Goal: Task Accomplishment & Management: Use online tool/utility

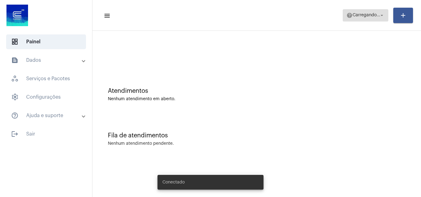
click at [368, 16] on span "Carregando..." at bounding box center [366, 15] width 28 height 4
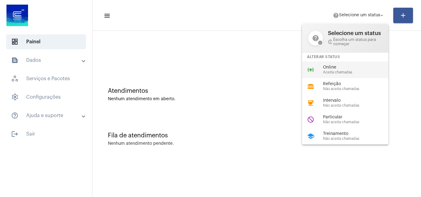
click at [334, 71] on span "Aceita chamadas" at bounding box center [358, 73] width 70 height 4
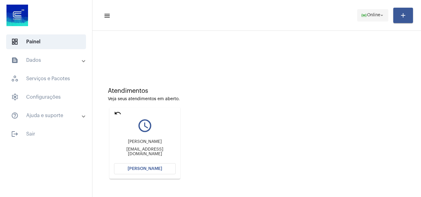
click at [381, 13] on mat-icon "arrow_drop_down" at bounding box center [382, 16] width 6 height 6
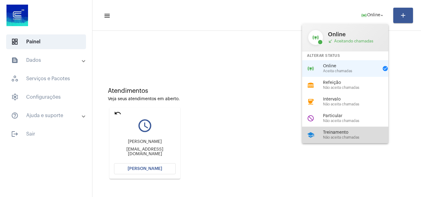
click at [335, 134] on span "Treinamento" at bounding box center [358, 133] width 70 height 5
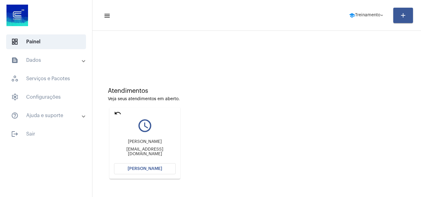
click at [116, 112] on mat-icon "undo" at bounding box center [117, 113] width 7 height 7
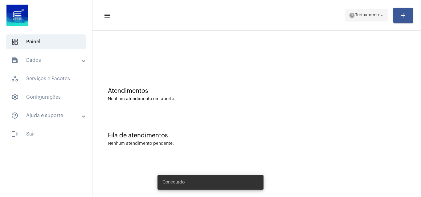
click at [369, 17] on span "Treinamento" at bounding box center [367, 15] width 25 height 4
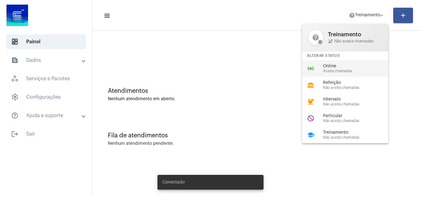
click at [341, 67] on span "Online" at bounding box center [358, 66] width 70 height 5
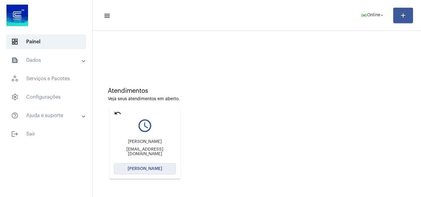
click at [143, 171] on span "[PERSON_NAME]" at bounding box center [145, 169] width 35 height 4
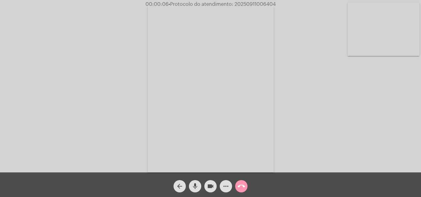
click at [409, 153] on div "Acessando Câmera e Microfone..." at bounding box center [211, 88] width 420 height 173
click at [225, 187] on mat-icon "more_horiz" at bounding box center [225, 186] width 7 height 7
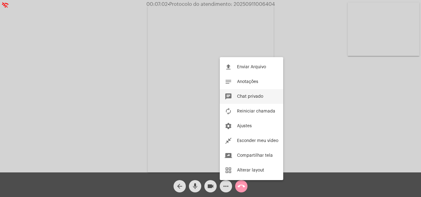
click at [246, 93] on button "chat Chat privado" at bounding box center [251, 96] width 63 height 15
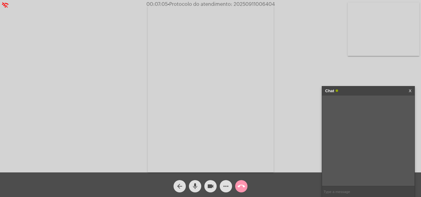
click at [340, 195] on input "text" at bounding box center [368, 192] width 92 height 11
type input "Por aqui"
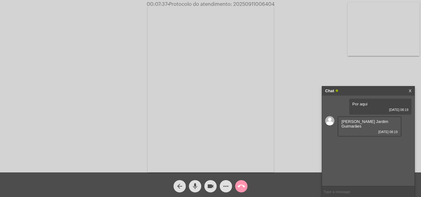
drag, startPoint x: 342, startPoint y: 121, endPoint x: 350, endPoint y: 124, distance: 8.6
click at [362, 127] on div "[PERSON_NAME] Jardim Guimarães [DATE] 08:19" at bounding box center [369, 126] width 64 height 21
copy span "[PERSON_NAME] Jardim Guimarães"
click at [347, 144] on link "[EMAIL_ADDRESS][DOMAIN_NAME]" at bounding box center [359, 146] width 36 height 9
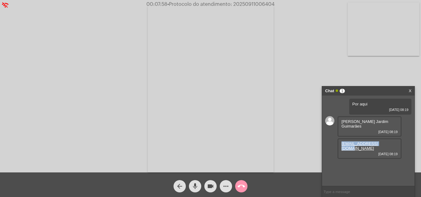
drag, startPoint x: 340, startPoint y: 145, endPoint x: 375, endPoint y: 145, distance: 35.1
click at [395, 145] on div "[EMAIL_ADDRESS][DOMAIN_NAME] [DATE] 08:19" at bounding box center [369, 149] width 64 height 21
copy link "[EMAIL_ADDRESS][DOMAIN_NAME]"
click at [177, 187] on mat-icon "arrow_back" at bounding box center [179, 186] width 7 height 7
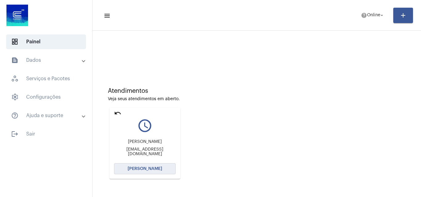
click at [135, 171] on span "[PERSON_NAME]" at bounding box center [145, 169] width 35 height 4
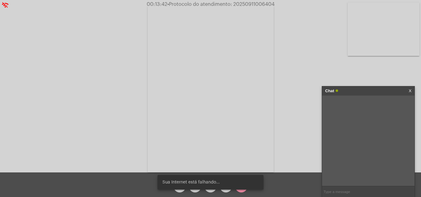
click at [225, 189] on snack-bar-container "Sua Internet está falhando..." at bounding box center [210, 182] width 106 height 15
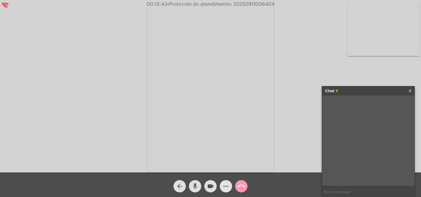
click at [225, 190] on mat-icon "more_horiz" at bounding box center [225, 186] width 7 height 7
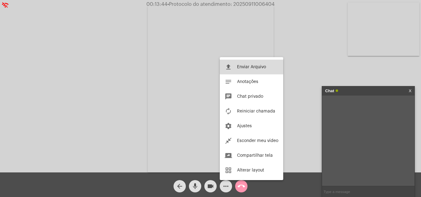
click at [239, 69] on span "Enviar Arquivo" at bounding box center [251, 67] width 29 height 4
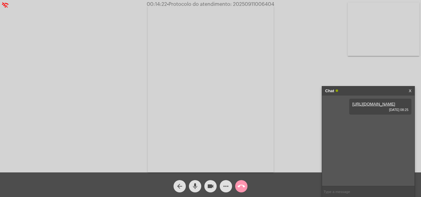
paste input "2025/3336056"
click at [333, 192] on input "2025/3336056" at bounding box center [368, 192] width 92 height 11
type input "20253336056"
click at [239, 187] on mat-icon "call_end" at bounding box center [241, 186] width 7 height 7
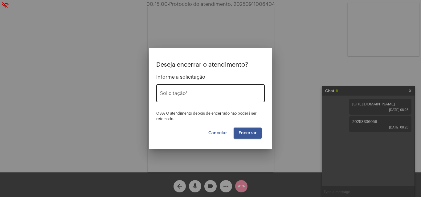
click at [194, 95] on input "Solicitação *" at bounding box center [210, 95] width 101 height 6
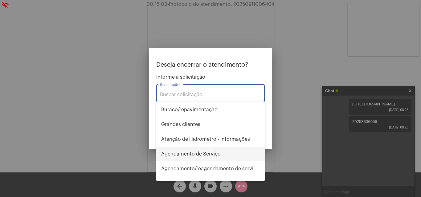
click at [186, 155] on span "Agendamento de Serviço" at bounding box center [210, 154] width 99 height 15
type input "Agendamento de Serviço"
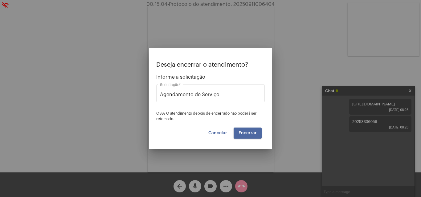
click at [247, 129] on button "Encerrar" at bounding box center [248, 133] width 28 height 11
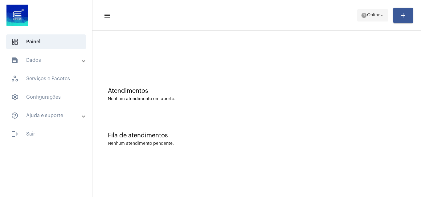
click at [372, 17] on span "Online" at bounding box center [373, 15] width 13 height 4
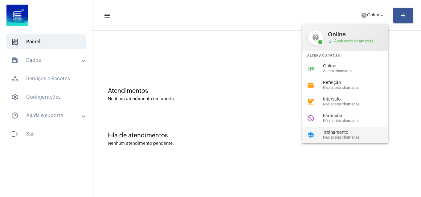
click at [332, 135] on div "Treinamento Não aceita chamadas" at bounding box center [358, 135] width 70 height 9
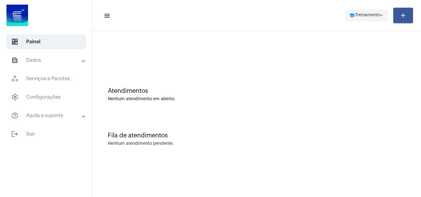
click at [363, 16] on span "Treinamento" at bounding box center [367, 15] width 25 height 4
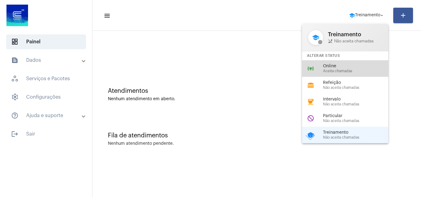
click at [338, 63] on div "online_prediction Online Aceita chamadas" at bounding box center [350, 68] width 96 height 17
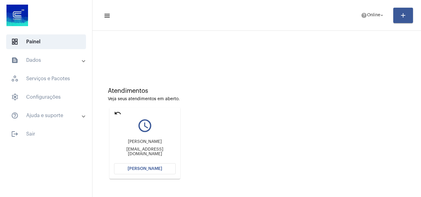
click at [142, 169] on span "[PERSON_NAME]" at bounding box center [145, 169] width 35 height 4
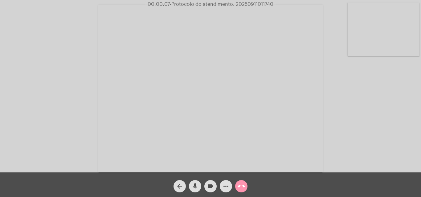
click at [395, 127] on div "Acessando Câmera e Microfone..." at bounding box center [211, 88] width 420 height 173
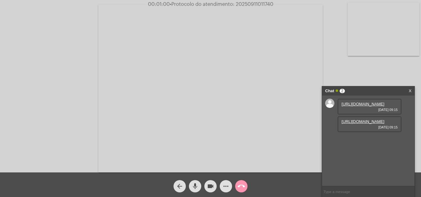
click at [354, 107] on link "https://neft-transfer-bucket.s3.amazonaws.com/temp-ac2685e4-a325-d173-27db-59fe…" at bounding box center [362, 104] width 43 height 5
click at [354, 124] on link "https://neft-transfer-bucket.s3.amazonaws.com/temp-045b5737-cf46-f864-2beb-748b…" at bounding box center [362, 122] width 43 height 5
click at [361, 137] on link "https://neft-transfer-bucket.s3.amazonaws.com/temp-3bbc5d34-754d-c69b-ff8f-f233…" at bounding box center [362, 139] width 43 height 5
click at [352, 159] on link "https://neft-transfer-bucket.s3.amazonaws.com/temp-273d5d1a-abe8-7802-677a-3ace…" at bounding box center [362, 157] width 43 height 5
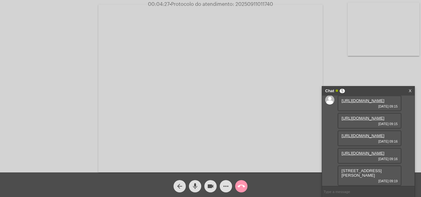
scroll to position [59, 0]
click at [339, 171] on div "rua gramados 17 ,residencial breno garcia gravatai -rs 11/09/2025 09:19" at bounding box center [369, 176] width 64 height 21
drag, startPoint x: 339, startPoint y: 170, endPoint x: 388, endPoint y: 174, distance: 50.0
click at [388, 174] on div "rua gramados 17 ,residencial breno garcia gravatai -rs 11/09/2025 09:19" at bounding box center [369, 176] width 64 height 21
copy span "rua gramados 17 ,residencial breno garcia gravatai -rs"
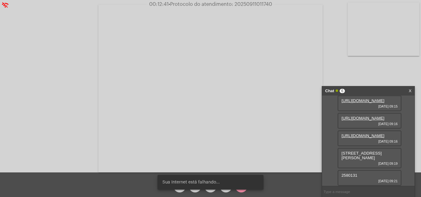
click at [195, 189] on snack-bar-container "Sua Internet está falhando..." at bounding box center [210, 182] width 106 height 15
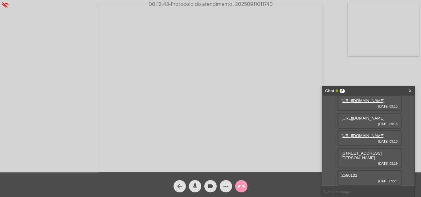
click at [196, 188] on mat-icon "mic" at bounding box center [194, 186] width 7 height 7
click at [194, 182] on span "mic_off" at bounding box center [194, 187] width 7 height 12
drag, startPoint x: 361, startPoint y: 176, endPoint x: 340, endPoint y: 175, distance: 20.7
click at [340, 175] on div "99605-000 11/09/2025 09:30" at bounding box center [369, 178] width 64 height 16
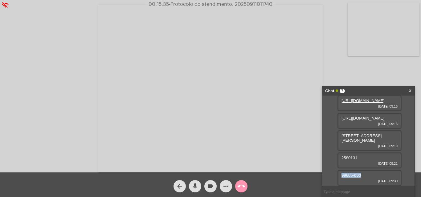
copy span "99605-000"
click at [225, 187] on mat-icon "more_horiz" at bounding box center [225, 186] width 7 height 7
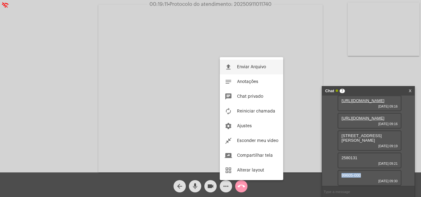
click at [246, 67] on span "Enviar Arquivo" at bounding box center [251, 67] width 29 height 4
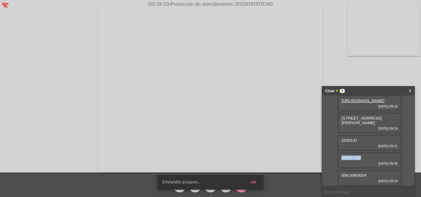
scroll to position [143, 0]
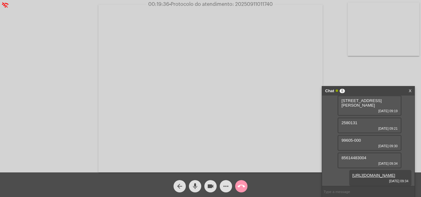
click at [349, 156] on span "85614483004" at bounding box center [353, 158] width 25 height 5
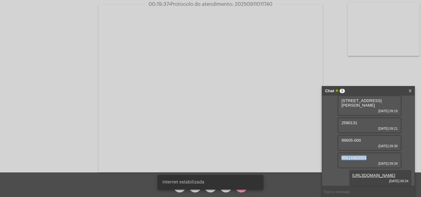
copy span "85614483004"
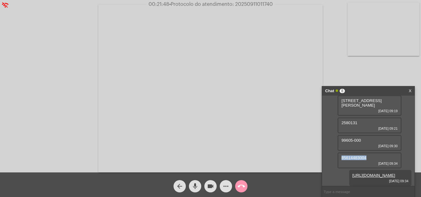
click at [241, 187] on mat-icon "call_end" at bounding box center [241, 186] width 7 height 7
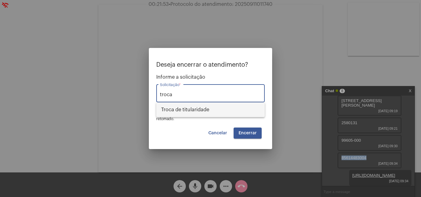
click at [187, 110] on span "Troca de titularidade" at bounding box center [210, 110] width 99 height 15
type input "Troca de titularidade"
click at [245, 133] on span "Encerrar" at bounding box center [247, 133] width 18 height 4
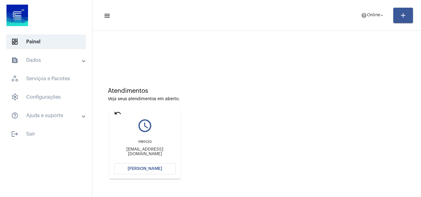
click at [118, 114] on mat-icon "undo" at bounding box center [117, 113] width 7 height 7
drag, startPoint x: 370, startPoint y: 16, endPoint x: 369, endPoint y: 20, distance: 4.7
click at [370, 16] on span "Online" at bounding box center [373, 15] width 13 height 4
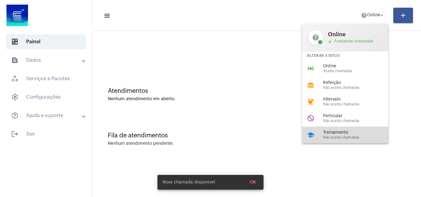
click at [346, 132] on span "Treinamento" at bounding box center [358, 133] width 70 height 5
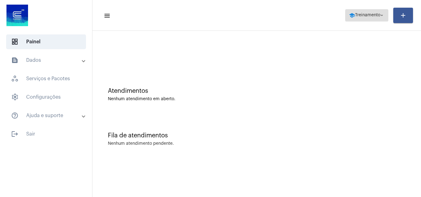
click at [362, 18] on span "school Treinamento arrow_drop_down" at bounding box center [367, 15] width 36 height 11
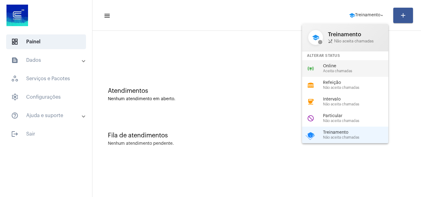
click at [338, 72] on span "Aceita chamadas" at bounding box center [358, 71] width 70 height 4
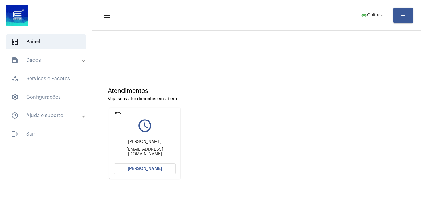
click at [142, 172] on button "[PERSON_NAME]" at bounding box center [145, 169] width 62 height 11
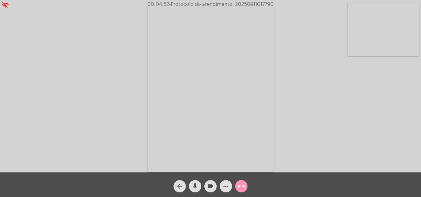
click at [193, 188] on mat-icon "mic" at bounding box center [194, 186] width 7 height 7
click at [211, 187] on mat-icon "videocam" at bounding box center [210, 186] width 7 height 7
click at [193, 187] on mat-icon "mic_off" at bounding box center [194, 186] width 7 height 7
click at [208, 185] on mat-icon "videocam_off" at bounding box center [210, 186] width 7 height 7
click at [241, 187] on mat-icon "call_end" at bounding box center [241, 186] width 7 height 7
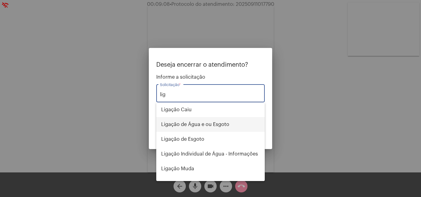
click at [192, 124] on span "Ligação de Água e ou Esgoto" at bounding box center [210, 124] width 99 height 15
type input "Ligação de Água e ou Esgoto"
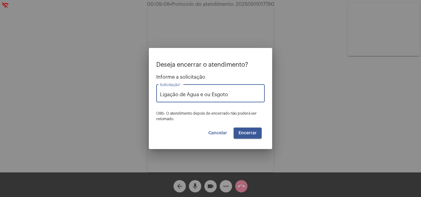
click at [241, 131] on span "Encerrar" at bounding box center [247, 133] width 18 height 4
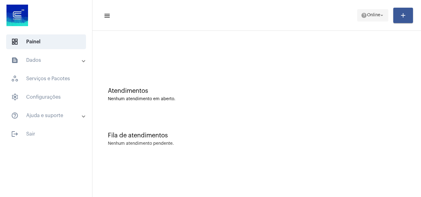
click at [370, 18] on span "help Online arrow_drop_down" at bounding box center [373, 15] width 24 height 11
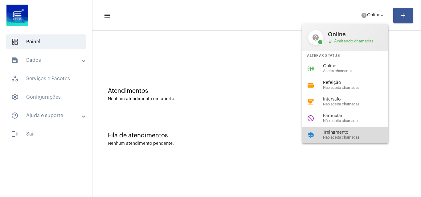
click at [338, 142] on div "school Treinamento Não aceita chamadas" at bounding box center [350, 135] width 96 height 17
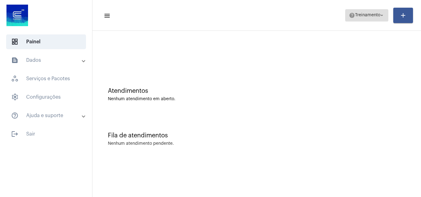
click at [361, 13] on span "help Treinamento arrow_drop_down" at bounding box center [367, 15] width 36 height 11
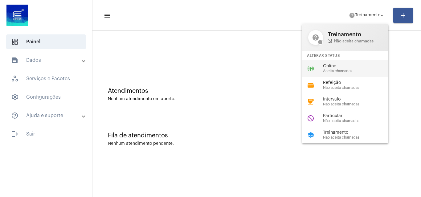
click at [328, 70] on span "Aceita chamadas" at bounding box center [358, 71] width 70 height 4
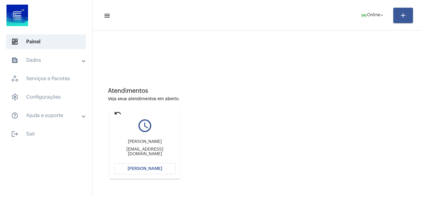
click at [119, 114] on mat-icon "undo" at bounding box center [117, 113] width 7 height 7
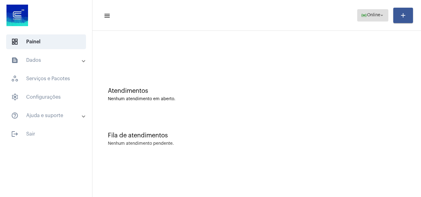
click at [367, 14] on span "Online" at bounding box center [373, 15] width 13 height 4
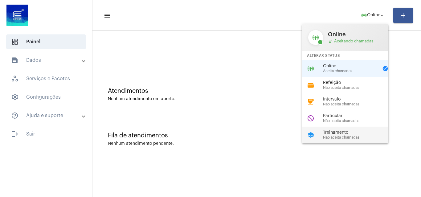
click at [342, 133] on span "Treinamento" at bounding box center [358, 133] width 70 height 5
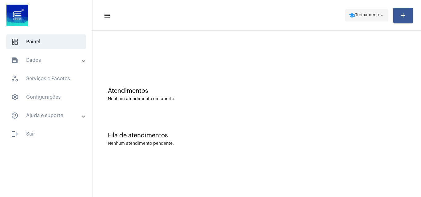
click at [359, 15] on span "Treinamento" at bounding box center [367, 15] width 25 height 4
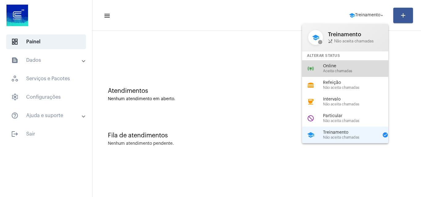
click at [336, 68] on span "Online" at bounding box center [358, 66] width 70 height 5
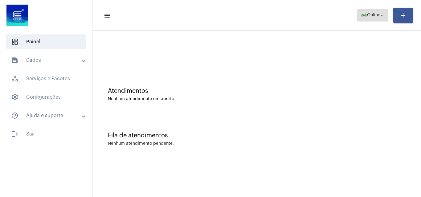
click at [371, 15] on span "Online" at bounding box center [373, 15] width 13 height 4
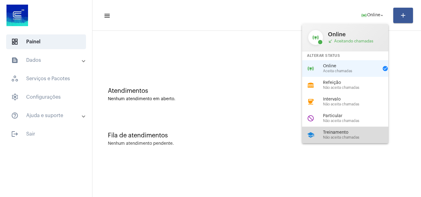
click at [347, 132] on span "Treinamento" at bounding box center [358, 133] width 70 height 5
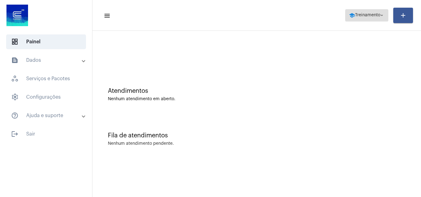
click at [360, 17] on span "Treinamento" at bounding box center [367, 15] width 25 height 4
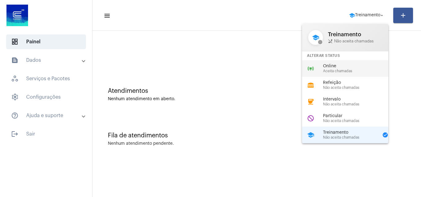
click at [335, 67] on span "Online" at bounding box center [358, 66] width 70 height 5
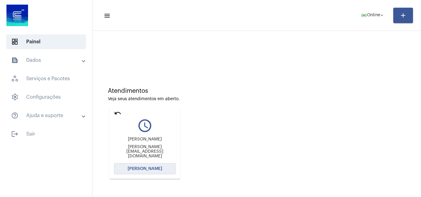
click at [140, 169] on span "[PERSON_NAME]" at bounding box center [145, 169] width 35 height 4
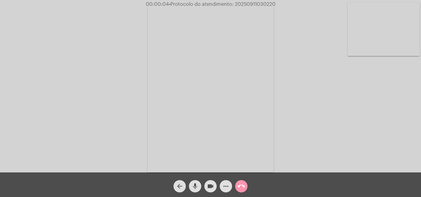
click at [400, 134] on div "Acessando Câmera e Microfone..." at bounding box center [211, 88] width 420 height 173
click at [224, 186] on mat-icon "more_horiz" at bounding box center [225, 186] width 7 height 7
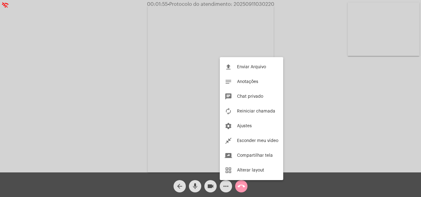
click at [287, 39] on div at bounding box center [210, 98] width 421 height 197
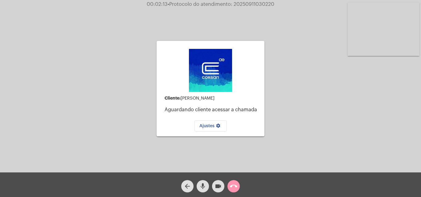
click at [186, 185] on mat-icon "arrow_back" at bounding box center [187, 186] width 7 height 7
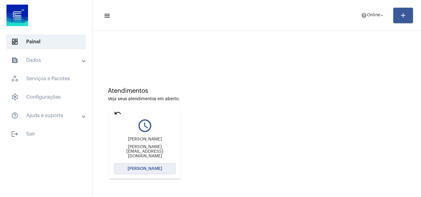
click at [153, 171] on span "[PERSON_NAME]" at bounding box center [145, 169] width 35 height 4
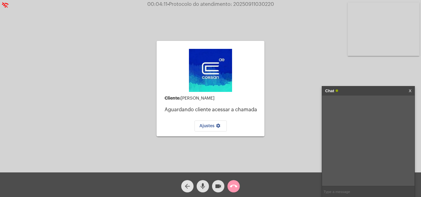
click at [186, 186] on mat-icon "arrow_back" at bounding box center [187, 186] width 7 height 7
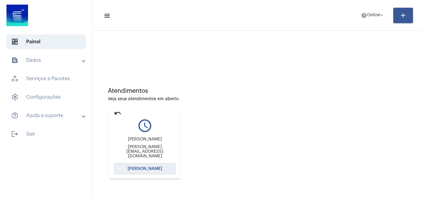
click at [135, 167] on span "[PERSON_NAME]" at bounding box center [145, 169] width 35 height 4
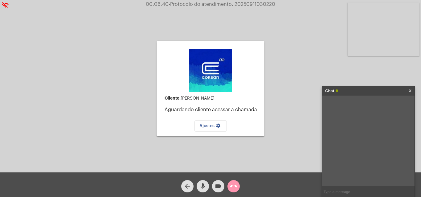
click at [234, 188] on mat-icon "call_end" at bounding box center [233, 186] width 7 height 7
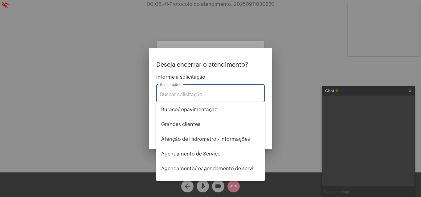
click at [186, 92] on input "Solicitação *" at bounding box center [210, 95] width 101 height 6
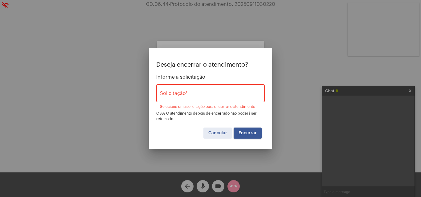
click at [185, 92] on input "Solicitação *" at bounding box center [210, 95] width 101 height 6
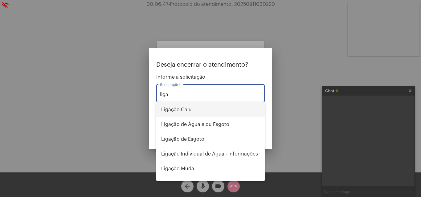
click at [182, 107] on span "Ligação Caiu" at bounding box center [210, 110] width 99 height 15
type input "Ligação Caiu"
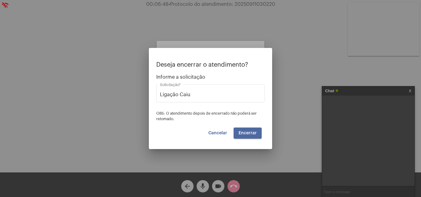
click at [243, 134] on span "Encerrar" at bounding box center [247, 133] width 18 height 4
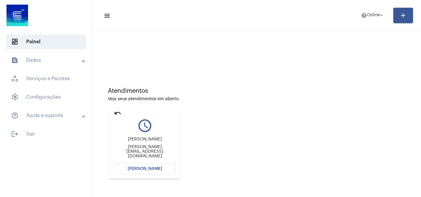
click at [144, 169] on span "[PERSON_NAME]" at bounding box center [145, 169] width 35 height 4
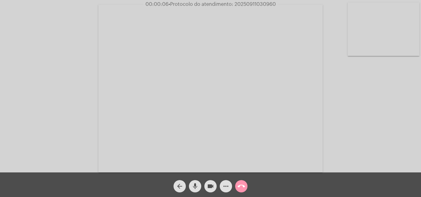
click at [380, 137] on div "Acessando Câmera e Microfone..." at bounding box center [211, 88] width 420 height 173
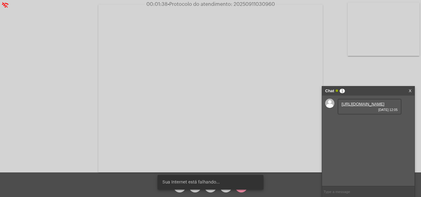
click at [363, 107] on link "https://neft-transfer-bucket.s3.amazonaws.com/temp-1851f0ff-daf6-3279-6315-bb1c…" at bounding box center [362, 104] width 43 height 5
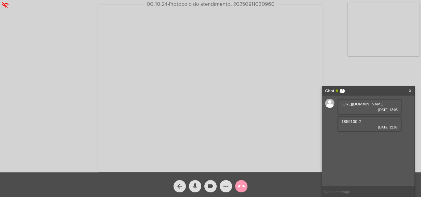
click at [223, 185] on mat-icon "more_horiz" at bounding box center [225, 186] width 7 height 7
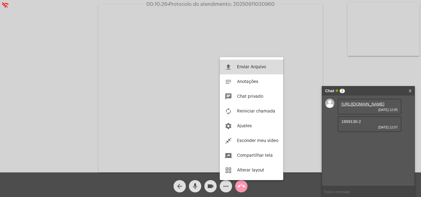
click at [245, 63] on button "file_upload Enviar Arquivo" at bounding box center [251, 67] width 63 height 15
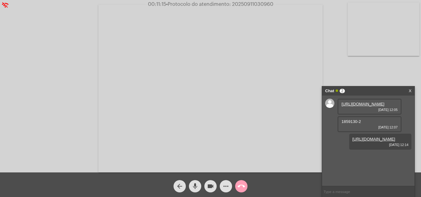
click at [239, 185] on mat-icon "call_end" at bounding box center [241, 186] width 7 height 7
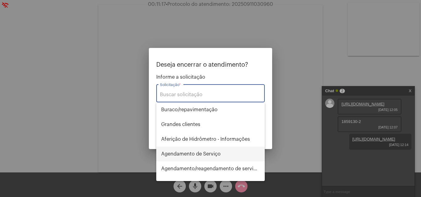
click at [205, 155] on span "Agendamento de Serviço" at bounding box center [210, 154] width 99 height 15
type input "Agendamento de Serviço"
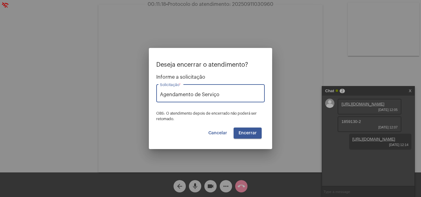
click at [246, 134] on span "Encerrar" at bounding box center [247, 133] width 18 height 4
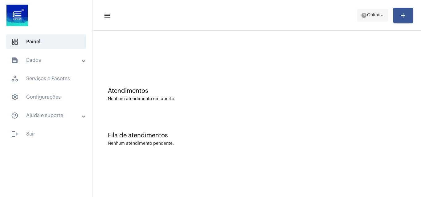
click at [364, 13] on mat-icon "help" at bounding box center [364, 15] width 6 height 6
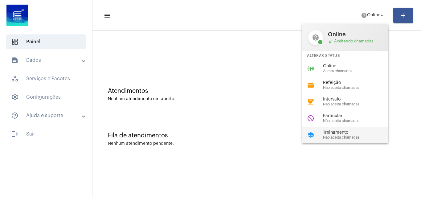
click at [338, 136] on div "Treinamento Não aceita chamadas" at bounding box center [358, 135] width 70 height 9
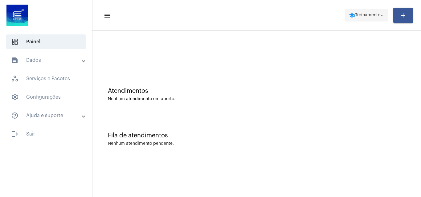
click at [360, 16] on span "Treinamento" at bounding box center [367, 15] width 25 height 4
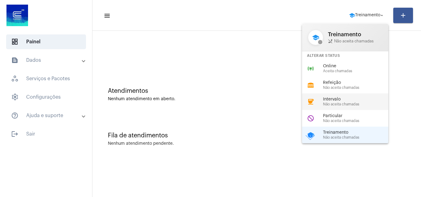
click at [337, 106] on span "Não aceita chamadas" at bounding box center [358, 105] width 70 height 4
